Goal: Information Seeking & Learning: Learn about a topic

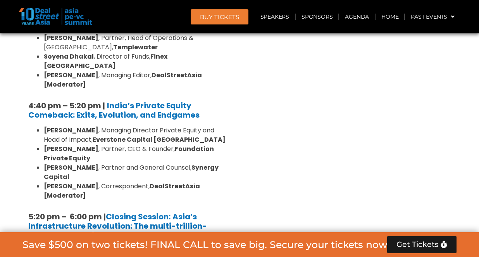
scroll to position [1454, 0]
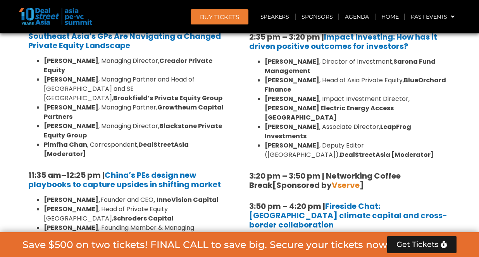
scroll to position [918, 0]
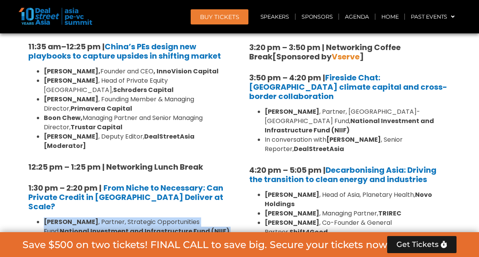
click at [173, 236] on li "[PERSON_NAME] , Head of Alternative Investments, [PERSON_NAME][GEOGRAPHIC_DATA]" at bounding box center [137, 245] width 186 height 19
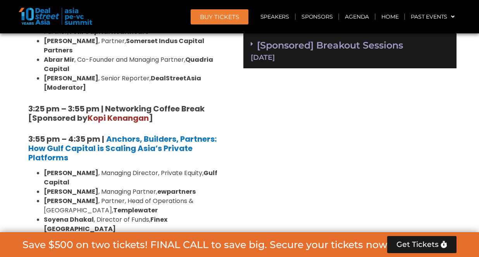
scroll to position [1188, 0]
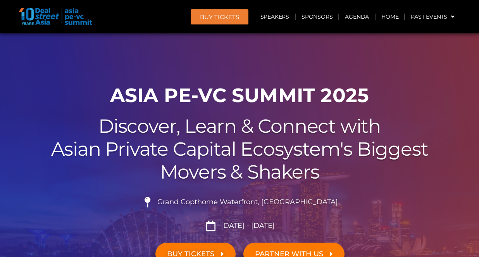
scroll to position [1454, 0]
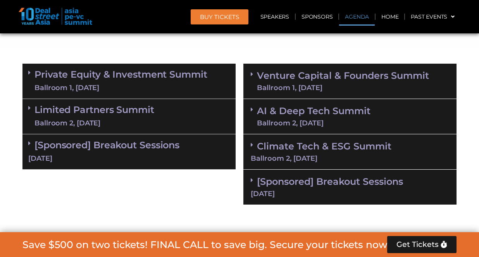
scroll to position [430, 0]
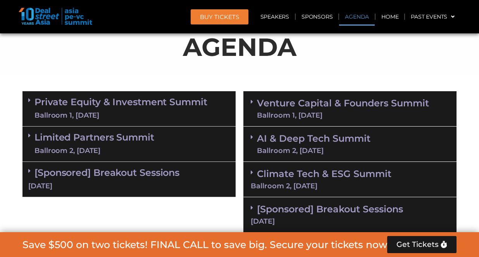
click at [126, 98] on link "Private Equity & Investment Summit Ballroom 1, 10 Sept" at bounding box center [121, 108] width 173 height 23
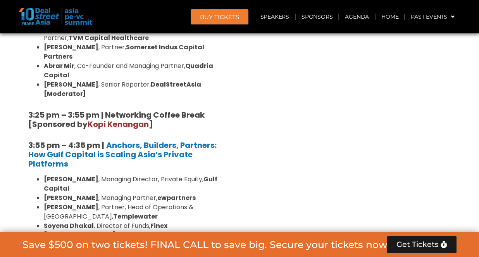
scroll to position [1286, 0]
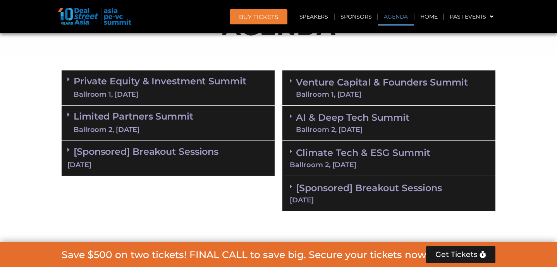
scroll to position [389, 0]
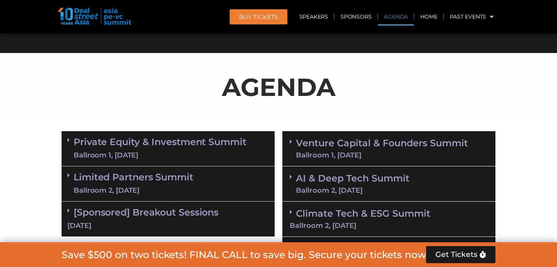
click at [181, 152] on div "Ballroom 1, [DATE]" at bounding box center [160, 156] width 173 height 10
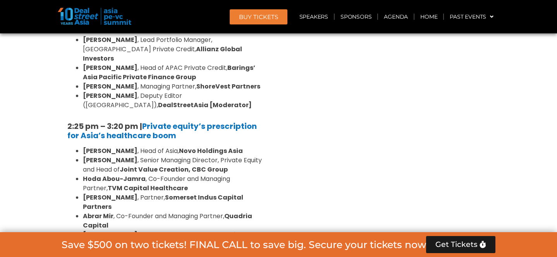
scroll to position [1138, 0]
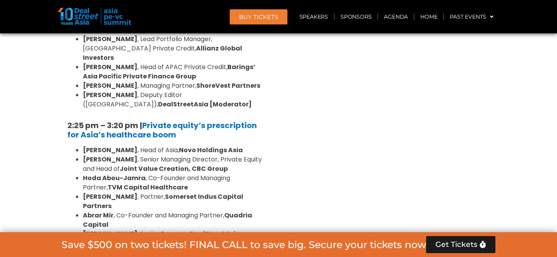
click at [407, 55] on div "Venture Capital & Founders​ Summit Ballroom 1, [DATE] 8:00 am – 9:00 am | Regis…" at bounding box center [389, 38] width 221 height 1318
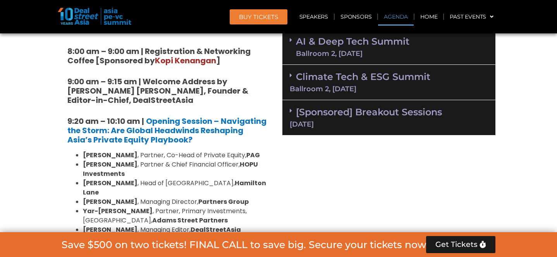
scroll to position [493, 0]
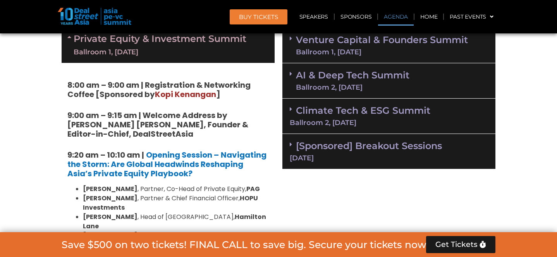
click at [311, 71] on link "AI & Deep Tech Summit Ballroom 2, [DATE]" at bounding box center [353, 81] width 114 height 20
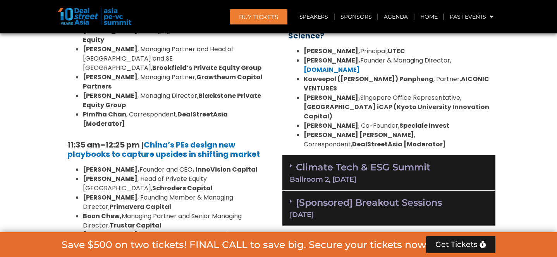
scroll to position [823, 0]
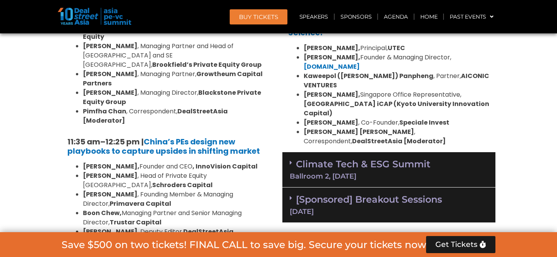
click at [304, 158] on link "Climate Tech & ESG Summit Ballroom 2, [DATE]" at bounding box center [389, 168] width 198 height 21
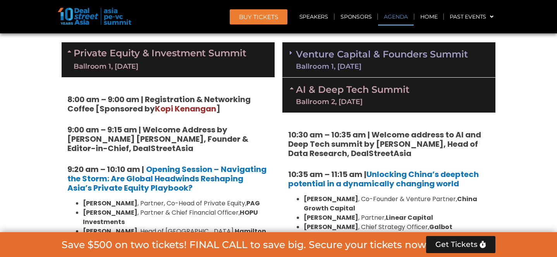
scroll to position [410, 0]
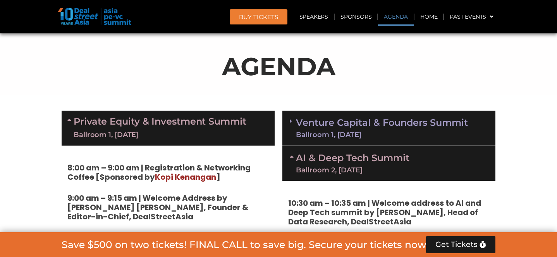
click at [310, 122] on link "Venture Capital & Founders​ Summit Ballroom 1, 11 Sept" at bounding box center [382, 128] width 172 height 20
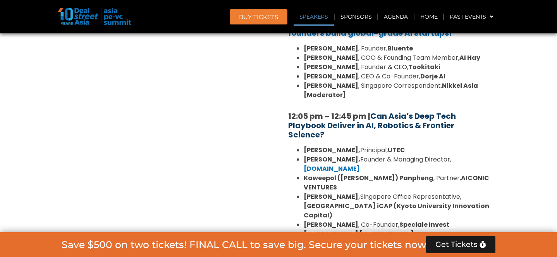
scroll to position [1830, 0]
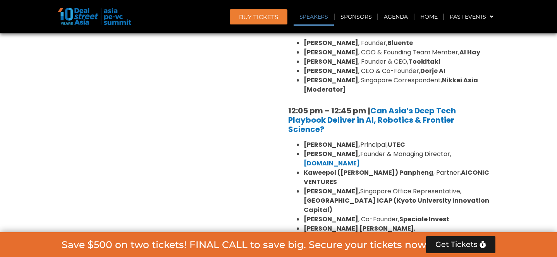
click at [364, 214] on li "Vishesh Rajaram , Co-Founder, Speciale Invest" at bounding box center [397, 218] width 186 height 9
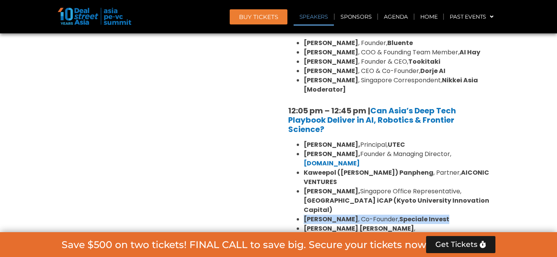
drag, startPoint x: 461, startPoint y: 141, endPoint x: 294, endPoint y: 145, distance: 167.1
click at [294, 145] on ul "Kiran Mysore, Principal, UTEC Aditya Mathur, Founder & Managing Director, Elev8…" at bounding box center [389, 191] width 202 height 102
copy li "Vishesh Rajaram , Co-Founder, Speciale Invest"
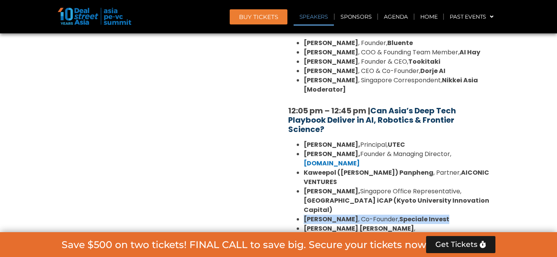
drag, startPoint x: 395, startPoint y: 73, endPoint x: 374, endPoint y: 52, distance: 29.6
click at [374, 106] on h5 "12:05 pm – 12:45 pm | Can Asia’s Deep Tech Playbook Deliver in AI, Robotics & F…" at bounding box center [389, 120] width 202 height 28
copy strong "12:05 pm – 12:45 pm | Can Asia’s Deep Tech Playbook Deliver in AI, Robotics & F…"
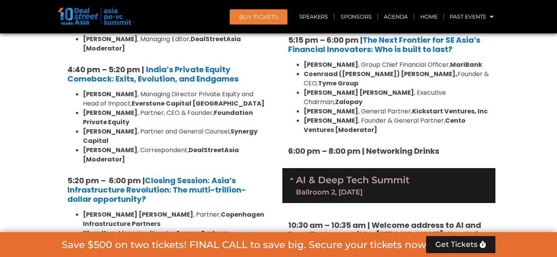
scroll to position [1493, 0]
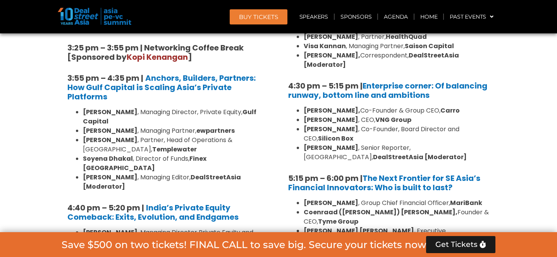
scroll to position [1353, 0]
